Goal: Communication & Community: Answer question/provide support

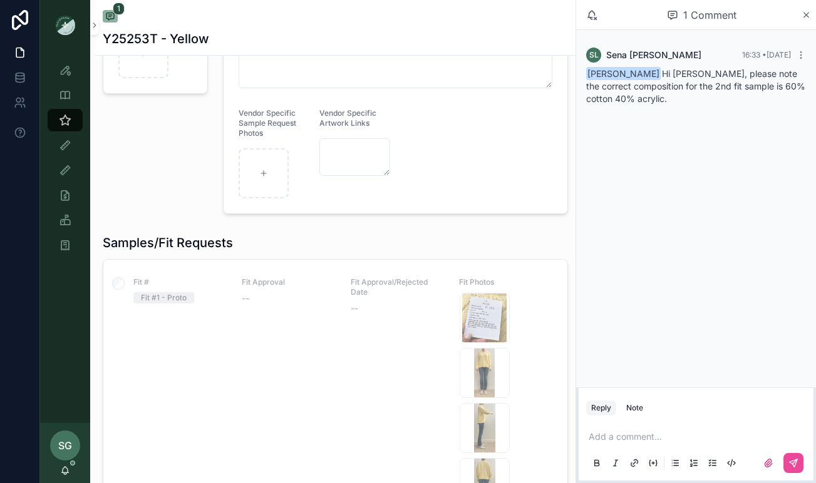
scroll to position [284, 0]
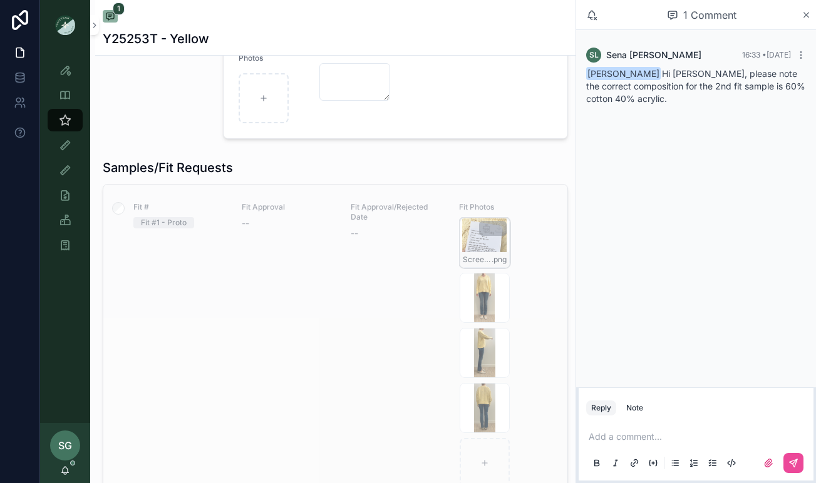
click at [475, 243] on div "Screenshot-2025-08-20-at-2.00.13-PM .png" at bounding box center [485, 243] width 50 height 50
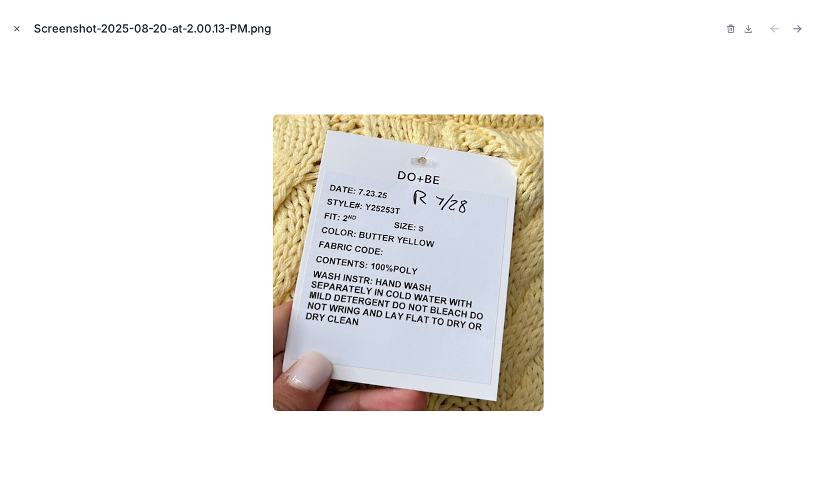
click at [18, 28] on icon "Close modal" at bounding box center [17, 28] width 9 height 9
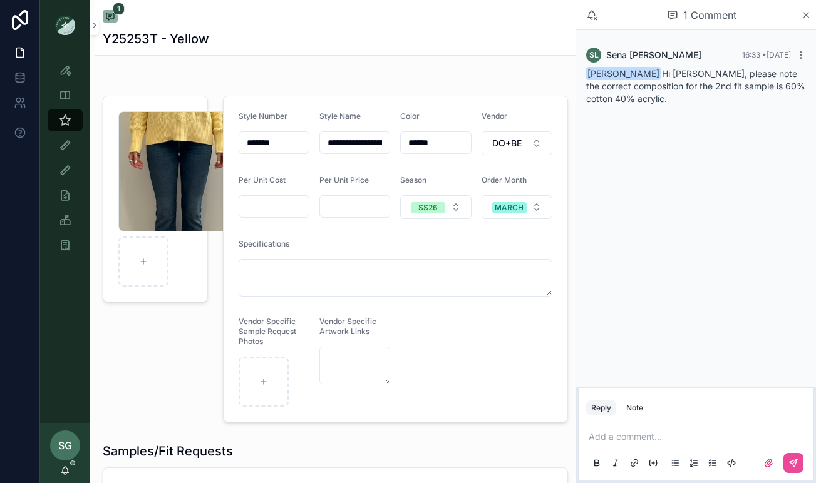
click at [614, 437] on p "scrollable content" at bounding box center [698, 437] width 220 height 13
click at [66, 145] on icon "scrollable content" at bounding box center [65, 145] width 13 height 13
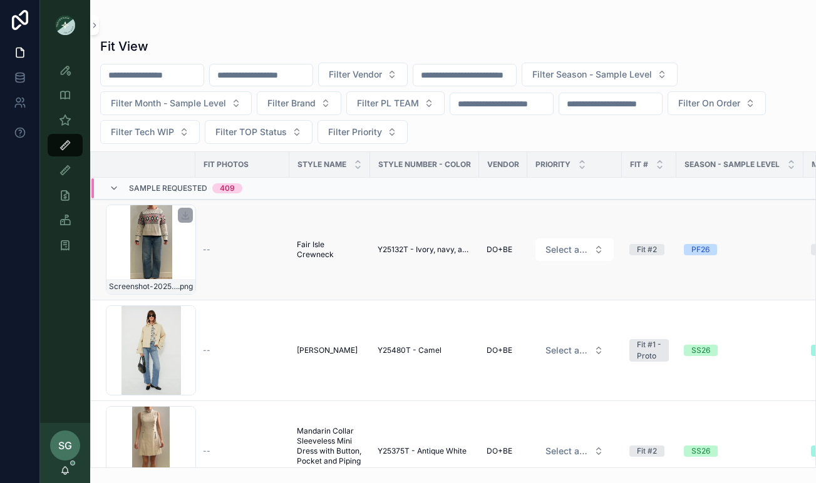
click at [149, 255] on div "Screenshot-2025-08-28-at-10.52.37-AM .png" at bounding box center [151, 250] width 90 height 90
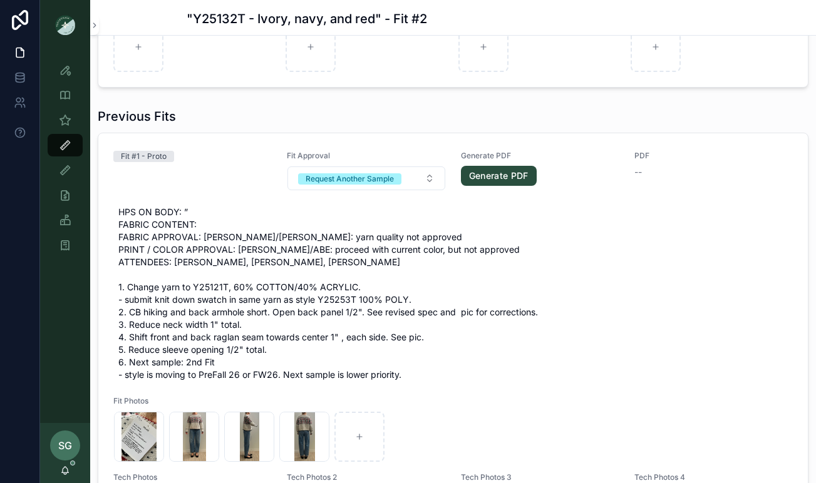
scroll to position [19, 0]
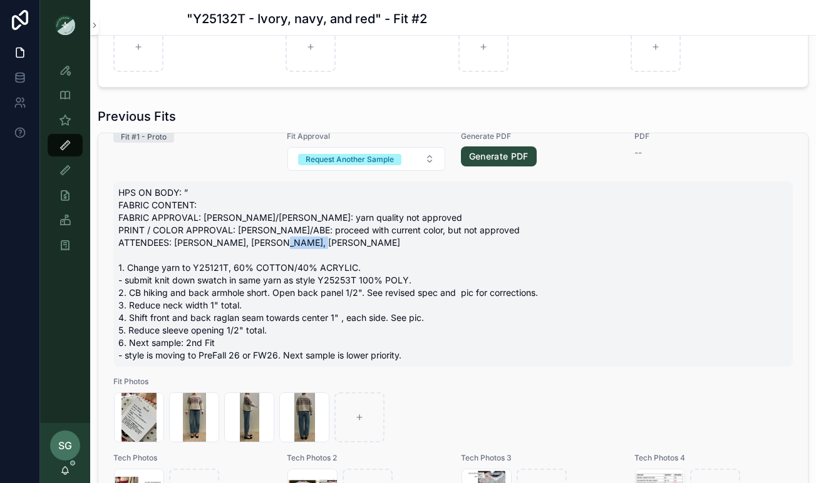
drag, startPoint x: 193, startPoint y: 267, endPoint x: 229, endPoint y: 270, distance: 35.8
click at [229, 270] on span "HPS ON BODY: ” FABRIC CONTENT: FABRIC APPROVAL: [PERSON_NAME]/[PERSON_NAME]: ya…" at bounding box center [452, 274] width 669 height 175
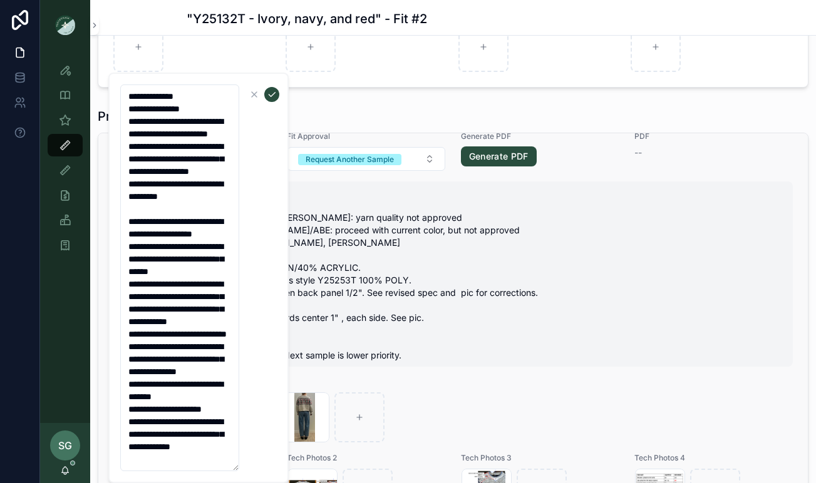
click at [350, 295] on span "HPS ON BODY: ” FABRIC CONTENT: FABRIC APPROVAL: [PERSON_NAME]/[PERSON_NAME]: ya…" at bounding box center [452, 274] width 669 height 175
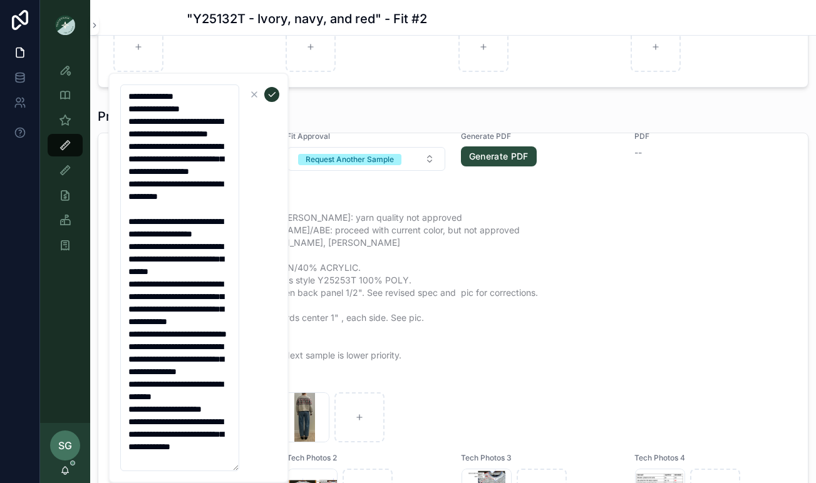
click at [270, 96] on icon "scrollable content" at bounding box center [272, 95] width 6 height 4
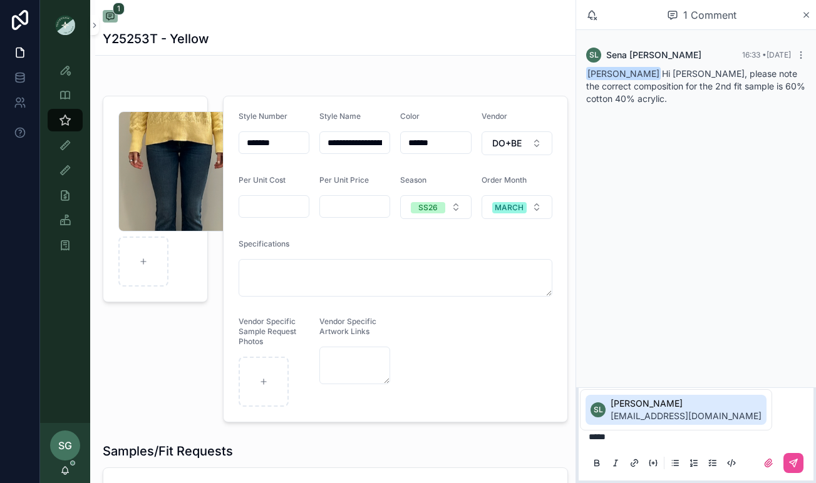
click at [662, 414] on span "sena@doandbecollection.com" at bounding box center [685, 416] width 151 height 13
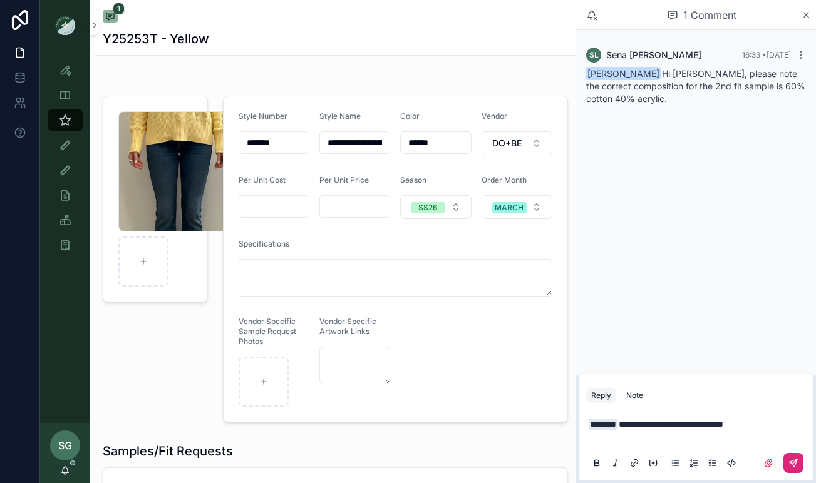
click at [794, 466] on icon "scrollable content" at bounding box center [793, 463] width 10 height 10
